Goal: Check status

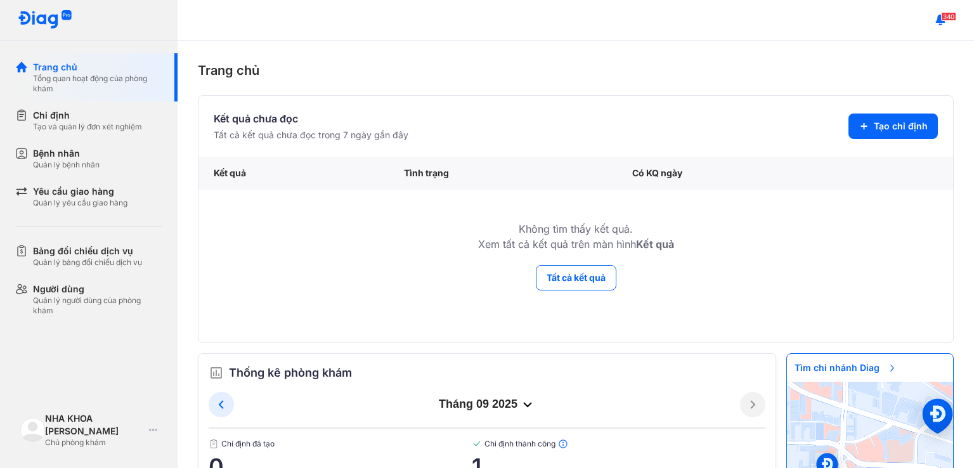
click at [404, 181] on div "Tình trạng" at bounding box center [503, 173] width 228 height 33
click at [662, 171] on div "Có KQ ngày" at bounding box center [739, 173] width 244 height 33
click at [586, 280] on button "Tất cả kết quả" at bounding box center [576, 277] width 81 height 25
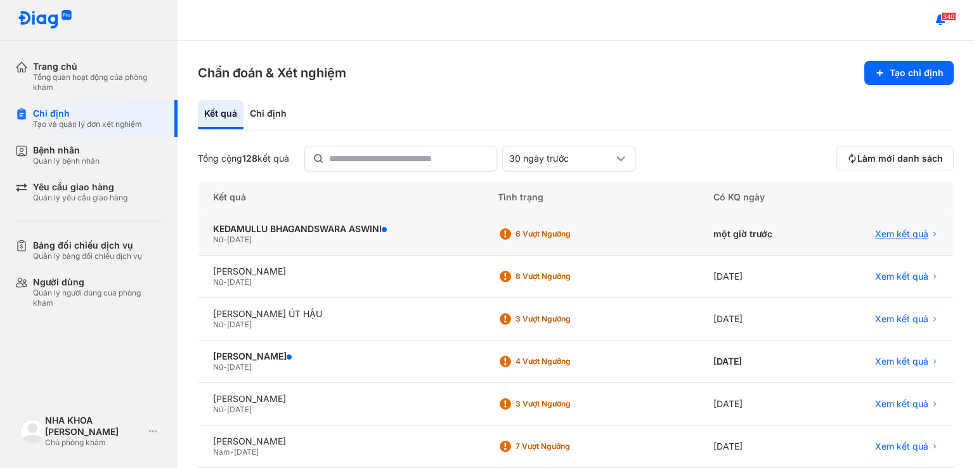
click at [896, 236] on span "Xem kết quả" at bounding box center [901, 233] width 53 height 11
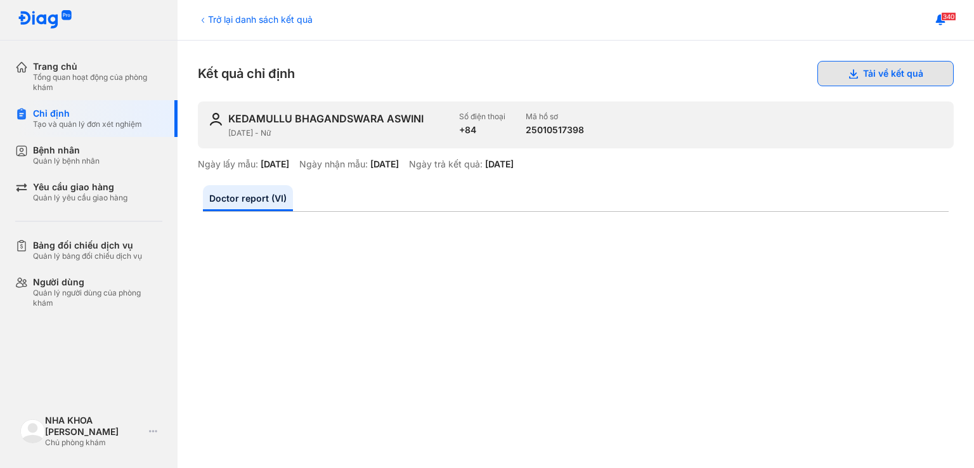
click at [890, 74] on button "Tải về kết quả" at bounding box center [885, 73] width 136 height 25
